Goal: Task Accomplishment & Management: Complete application form

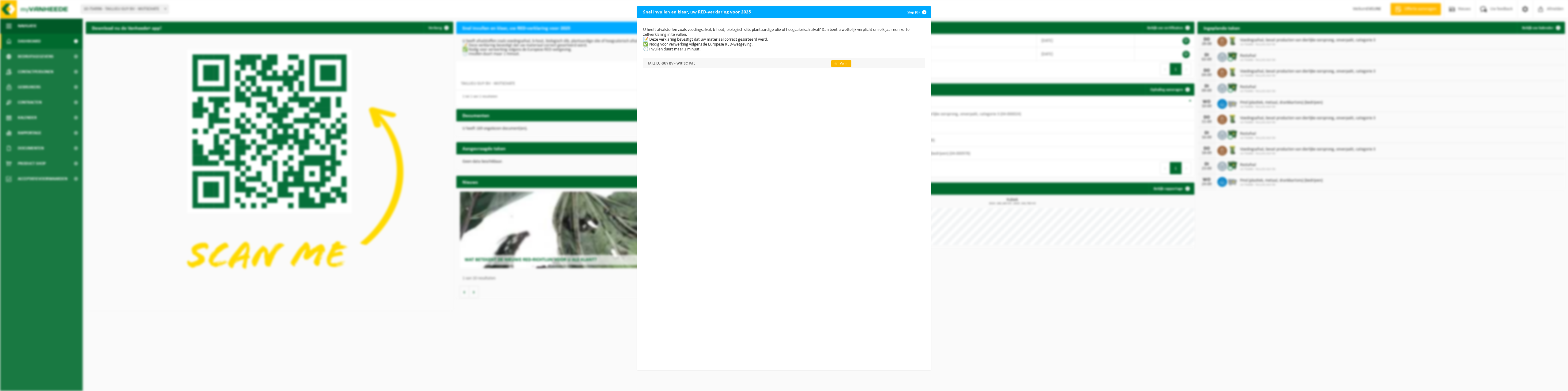
click at [842, 62] on link "👉 Vul in" at bounding box center [841, 63] width 20 height 7
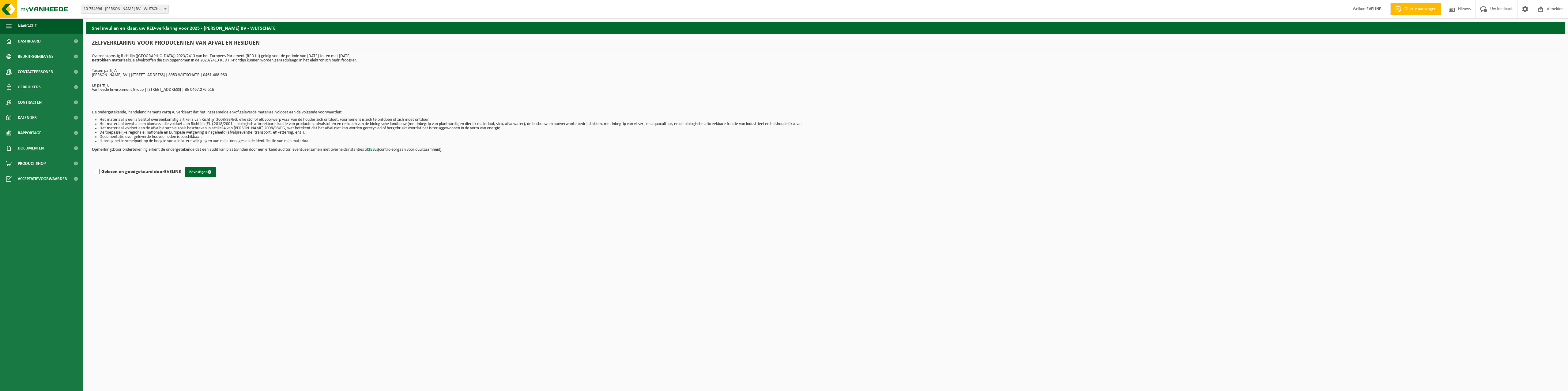
click at [113, 170] on label "Gelezen en goedgekeurd door EVELINE" at bounding box center [136, 171] width 88 height 9
click at [181, 164] on input "Gelezen en goedgekeurd door EVELINE" at bounding box center [181, 164] width 1 height 1
checkbox input "true"
click at [192, 171] on button "Bevestigen" at bounding box center [200, 172] width 32 height 10
